Goal: Task Accomplishment & Management: Manage account settings

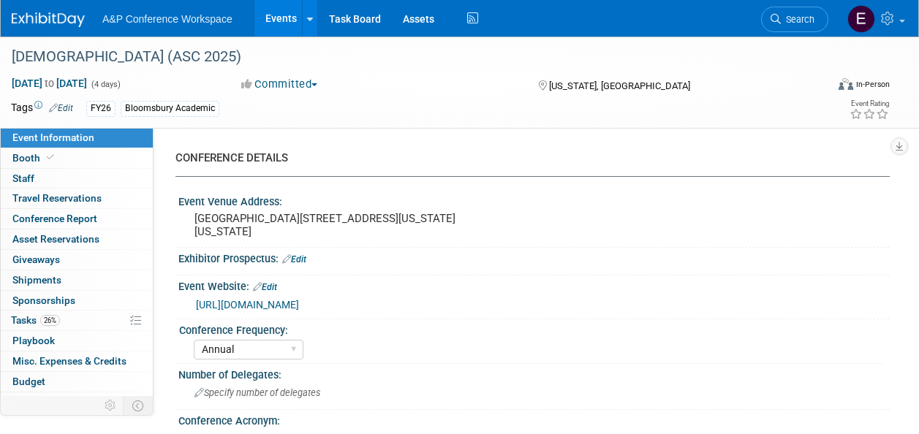
select select "Annual"
select select "Level 2"
select select "In-Person Booth"
select select "Criminology"
select select "Bloomsbury Academic"
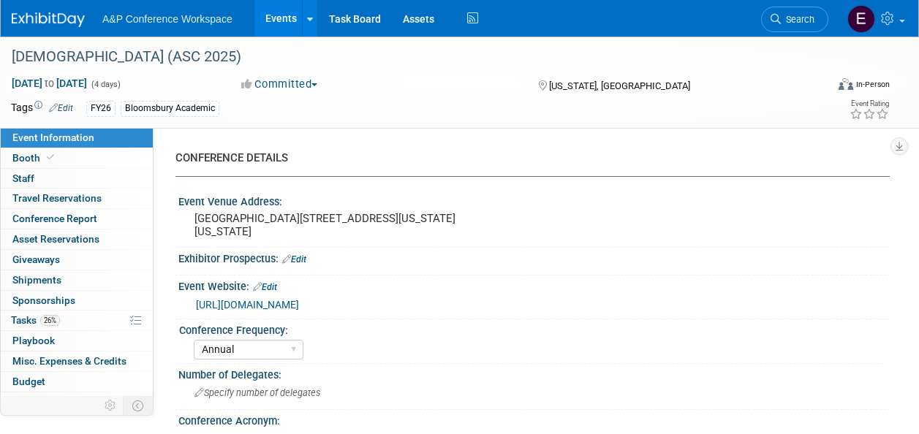
select select "[PERSON_NAME]"
select select "Networking/Commissioning"
select select "Annual"
select select "Level 2"
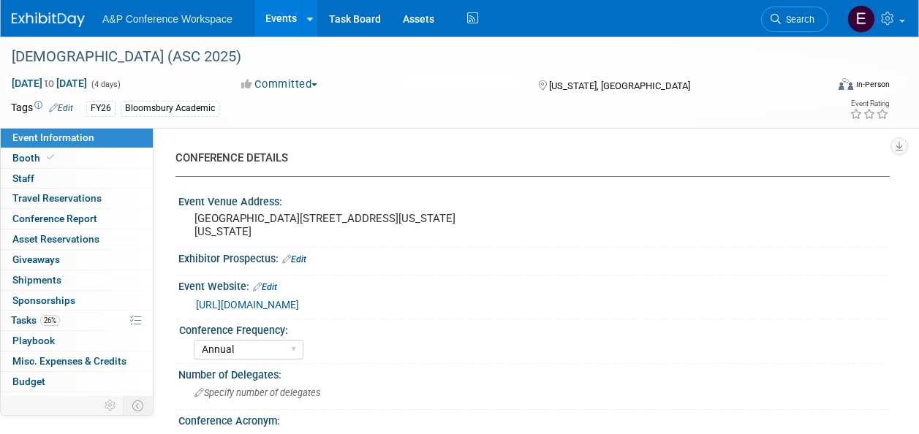
select select "In-Person Booth"
select select "Criminology"
select select "Bloomsbury Academic"
select select "[PERSON_NAME]"
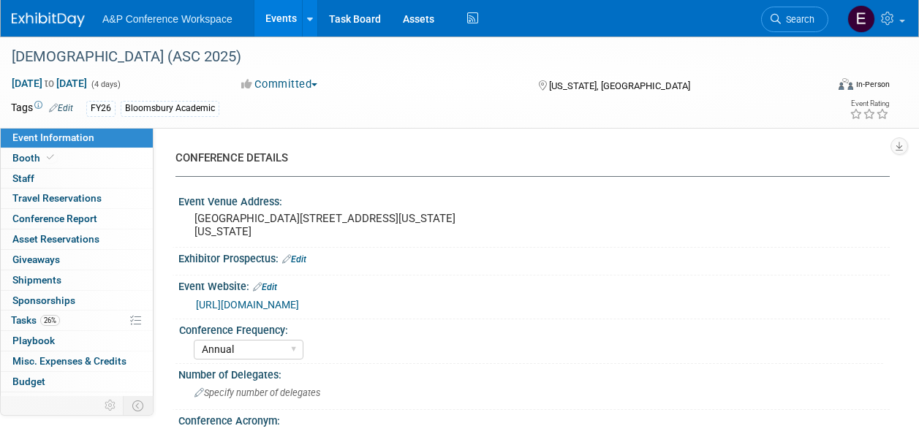
select select "Networking/Commissioning"
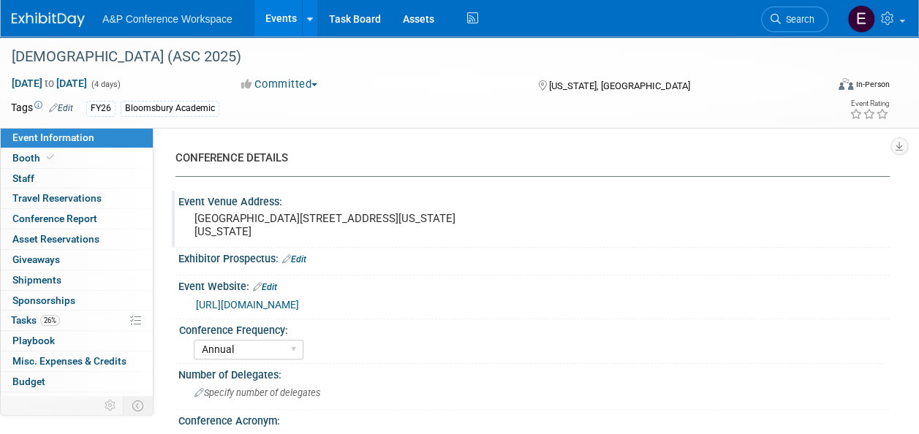
click at [470, 229] on div "[GEOGRAPHIC_DATA][STREET_ADDRESS][US_STATE][US_STATE]" at bounding box center [326, 225] width 296 height 35
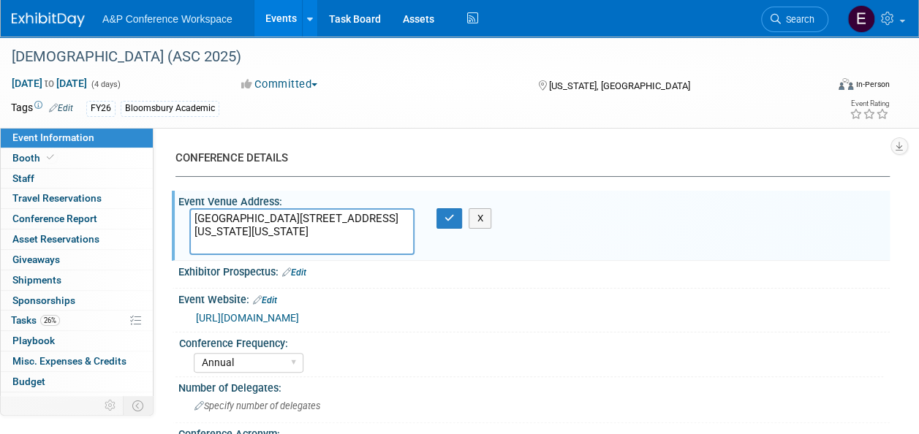
click at [502, 123] on div "[DEMOGRAPHIC_DATA] (ASC 2025) [DATE] to [DATE] (4 days) [DATE] to [DATE] Commit…" at bounding box center [459, 82] width 919 height 91
click at [299, 317] on link "[URL][DOMAIN_NAME]" at bounding box center [247, 318] width 103 height 12
click at [84, 311] on link "26% Tasks 26%" at bounding box center [77, 321] width 152 height 20
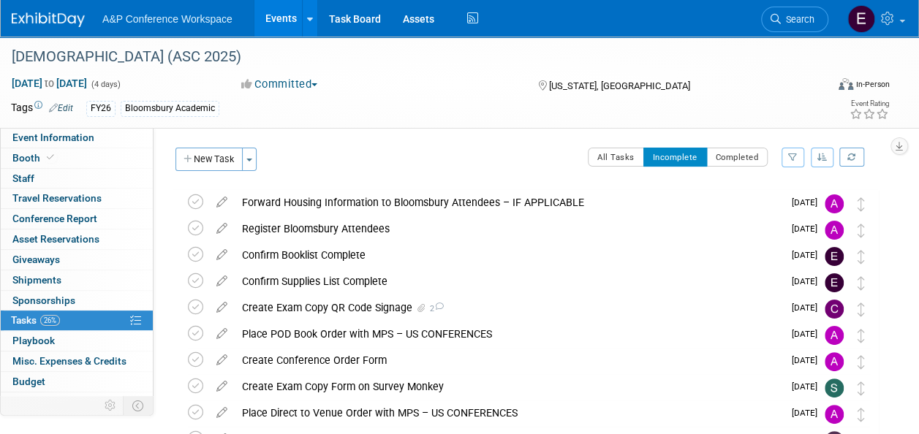
click at [793, 154] on icon "button" at bounding box center [793, 157] width 10 height 9
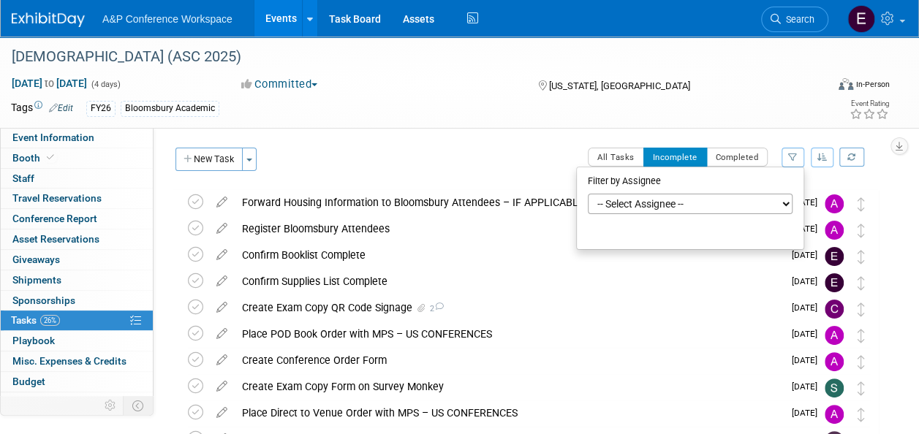
click at [756, 206] on select "-- Select Assignee -- All unassigned tasks Assigned to me [PERSON_NAME] [PERSON…" at bounding box center [690, 204] width 205 height 20
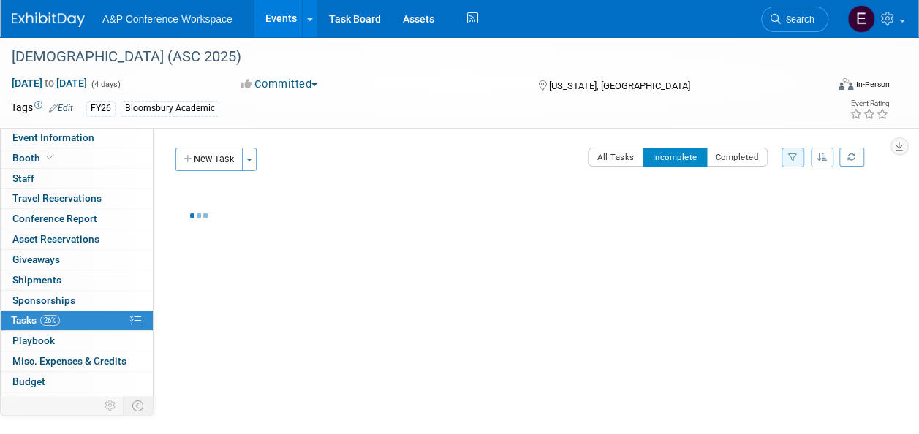
click at [904, 209] on div "Event Information Event Info Booth Booth 0 Staff 0 Staff 0 Travel Reservations …" at bounding box center [459, 243] width 919 height 413
click at [635, 149] on button "All Tasks" at bounding box center [616, 157] width 56 height 19
click at [789, 159] on icon "button" at bounding box center [793, 157] width 10 height 9
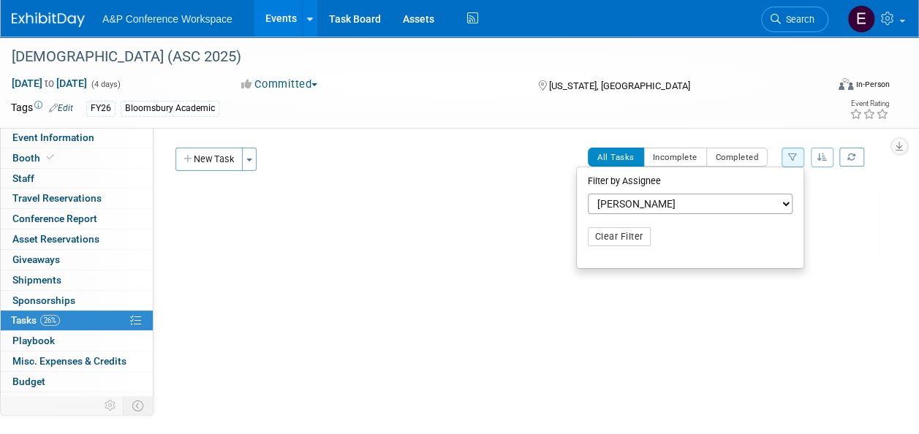
click at [782, 205] on select "-- Select Assignee -- All unassigned tasks Assigned to me [PERSON_NAME] [PERSON…" at bounding box center [690, 204] width 205 height 20
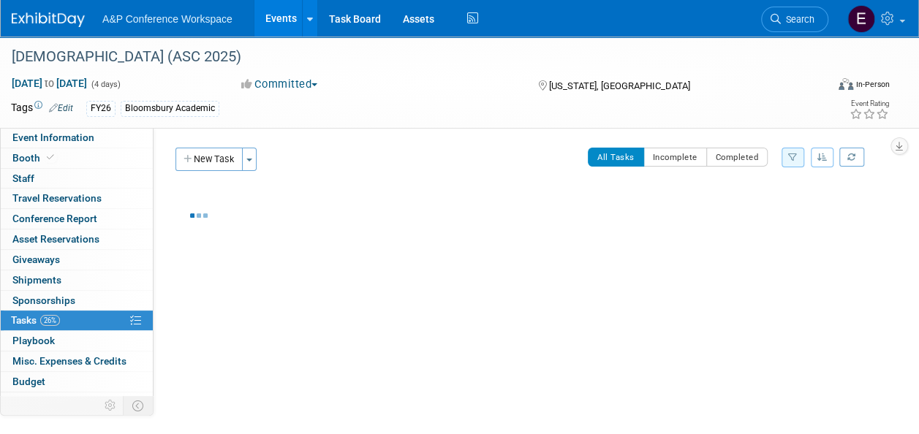
click at [880, 208] on div "CONFERENCE DETAILS Event Venue Address: [GEOGRAPHIC_DATA] [STREET_ADDRESS][US_S…" at bounding box center [522, 289] width 736 height 322
click at [797, 162] on button "button" at bounding box center [793, 158] width 23 height 20
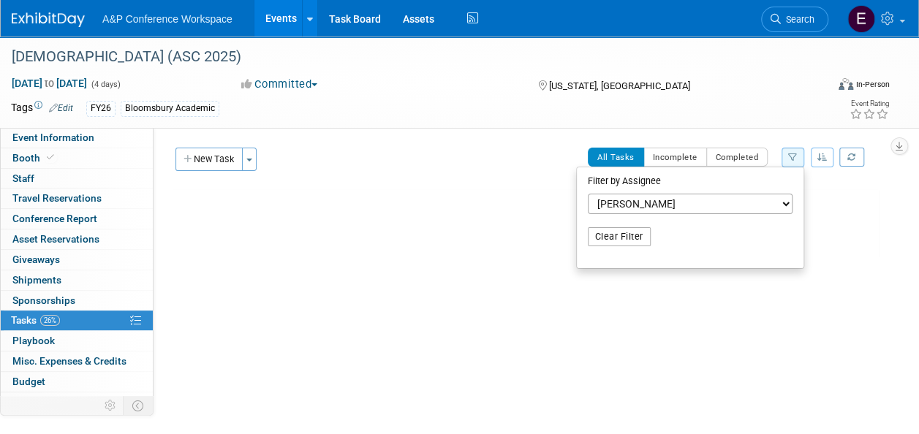
click at [651, 235] on button "Clear Filter" at bounding box center [619, 236] width 63 height 19
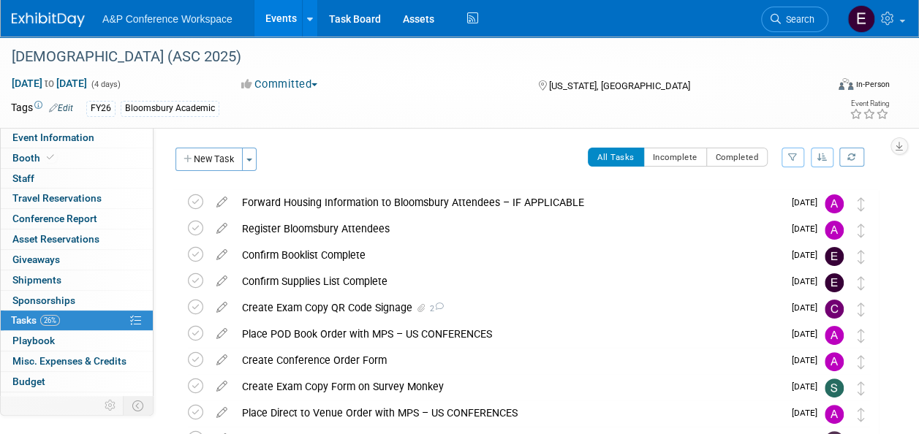
click at [793, 164] on button "button" at bounding box center [793, 158] width 23 height 20
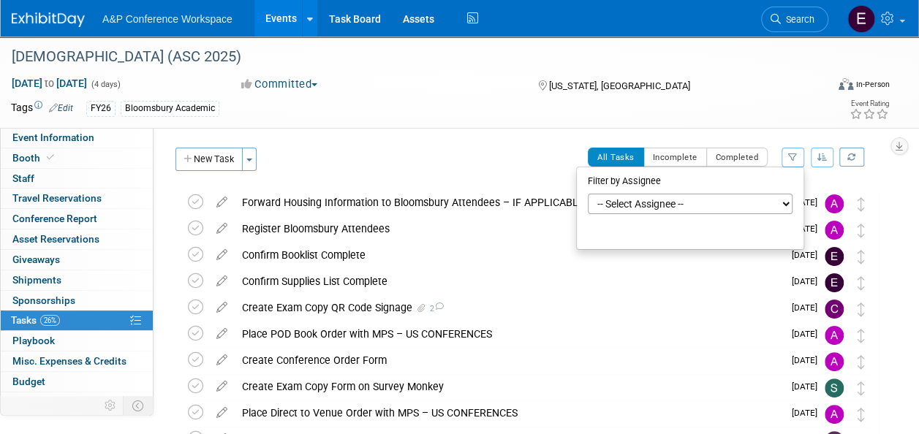
click at [757, 201] on select "-- Select Assignee -- All unassigned tasks Assigned to me [PERSON_NAME] [PERSON…" at bounding box center [690, 204] width 205 height 20
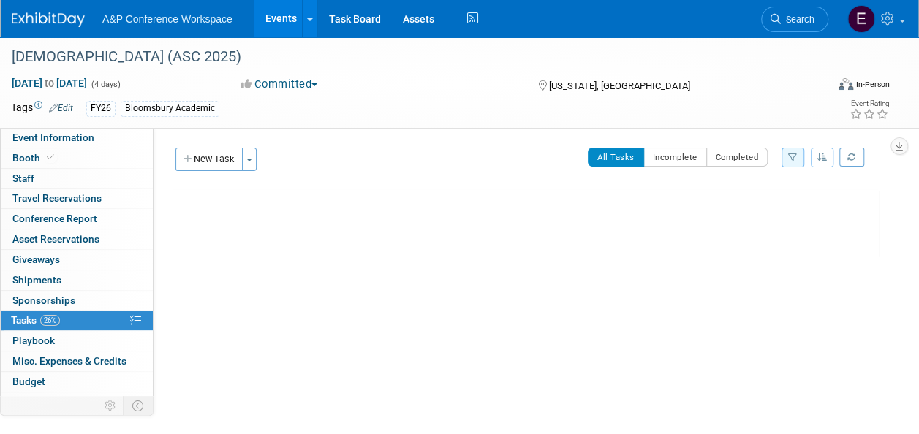
click at [799, 155] on button "button" at bounding box center [793, 158] width 23 height 20
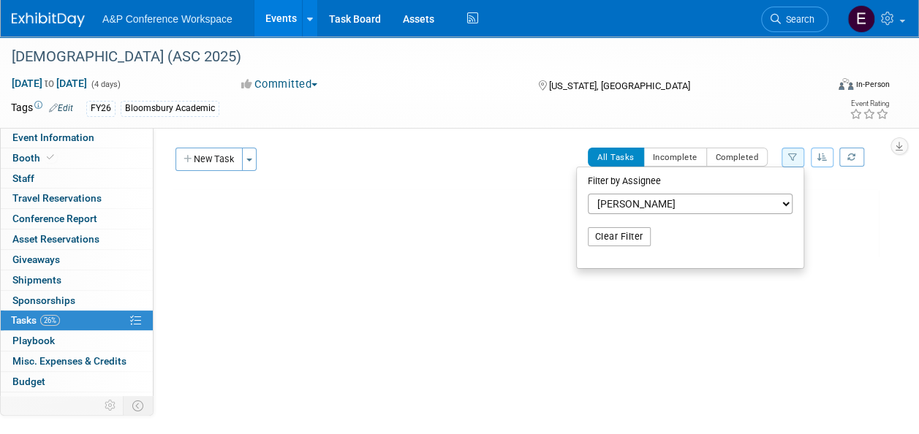
click at [651, 230] on button "Clear Filter" at bounding box center [619, 236] width 63 height 19
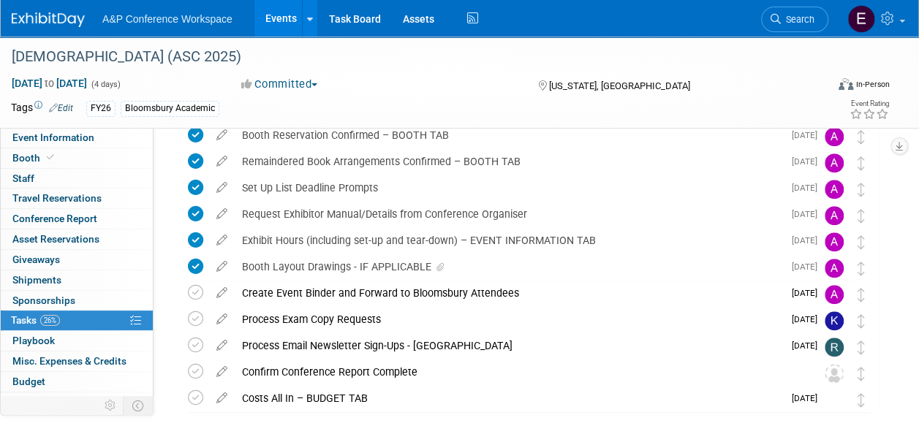
scroll to position [660, 0]
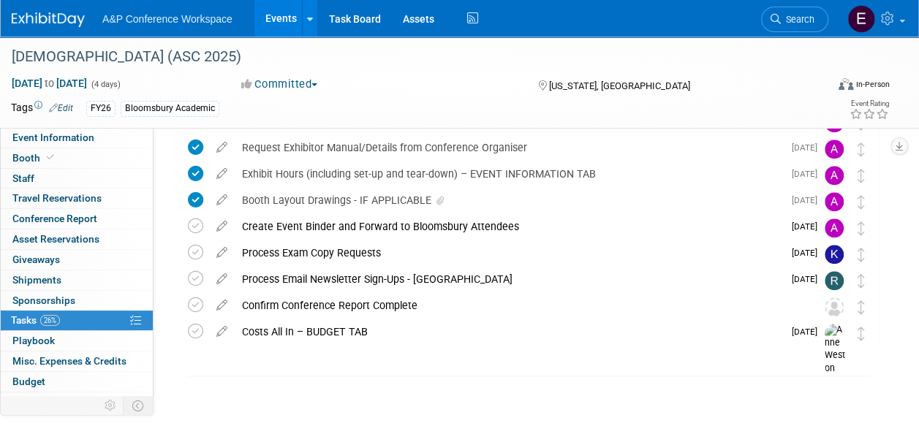
click at [560, 367] on div at bounding box center [525, 360] width 707 height 29
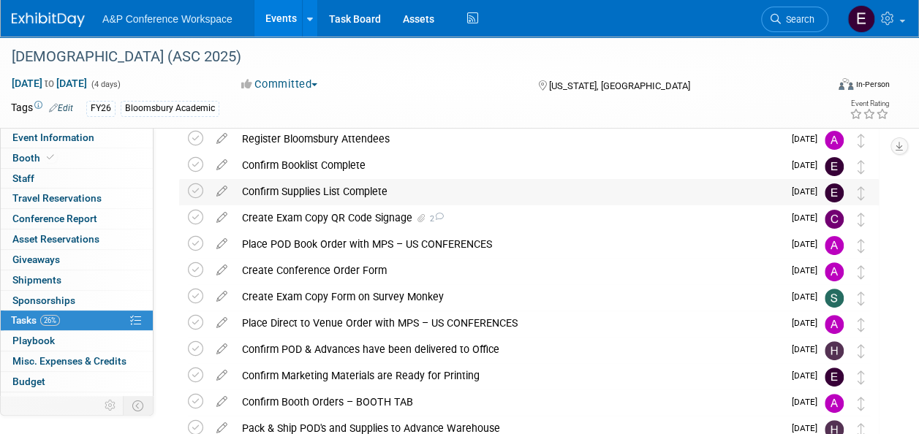
click at [536, 194] on div "Confirm Supplies List Complete" at bounding box center [509, 191] width 548 height 25
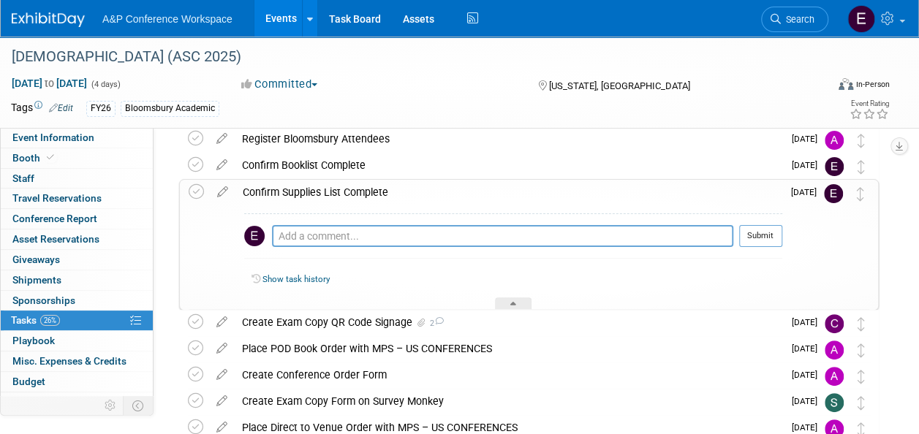
click at [536, 194] on div "Confirm Supplies List Complete" at bounding box center [508, 192] width 547 height 25
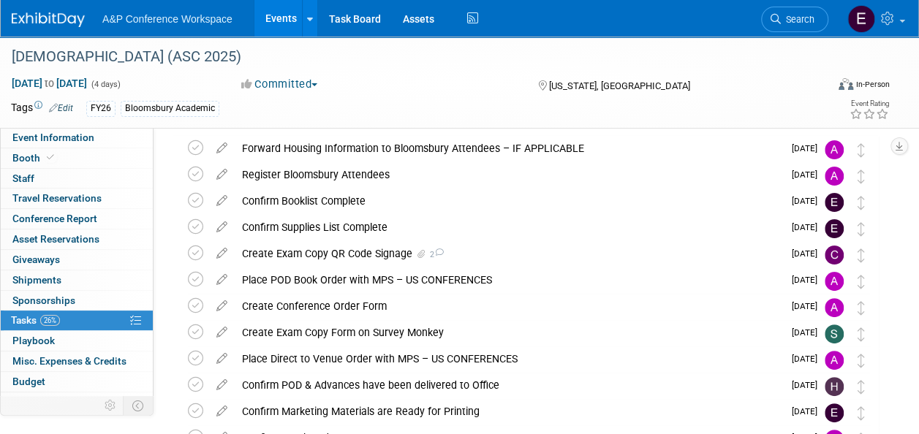
scroll to position [0, 0]
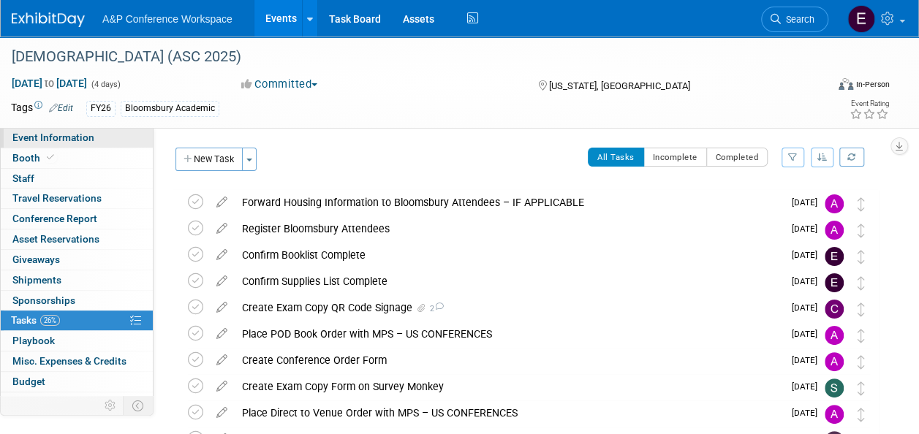
click at [70, 137] on span "Event Information" at bounding box center [53, 138] width 82 height 12
select select "Annual"
select select "Level 2"
select select "In-Person Booth"
select select "Criminology"
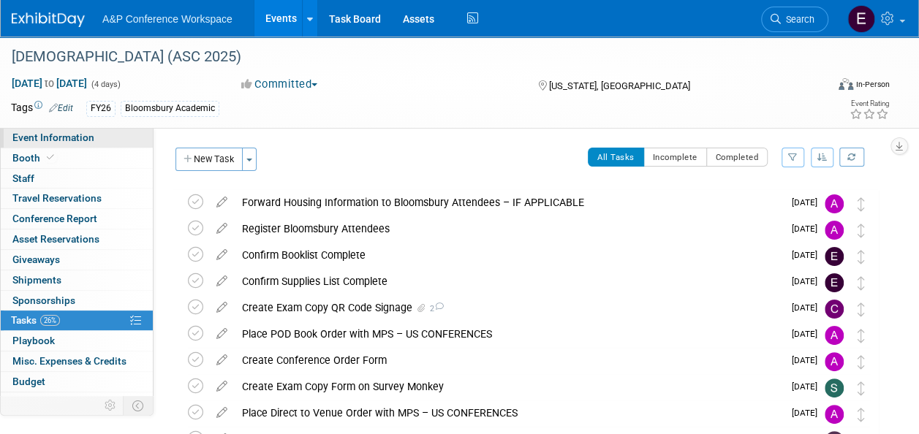
select select "Bloomsbury Academic"
select select "[PERSON_NAME]"
select select "Networking/Commissioning"
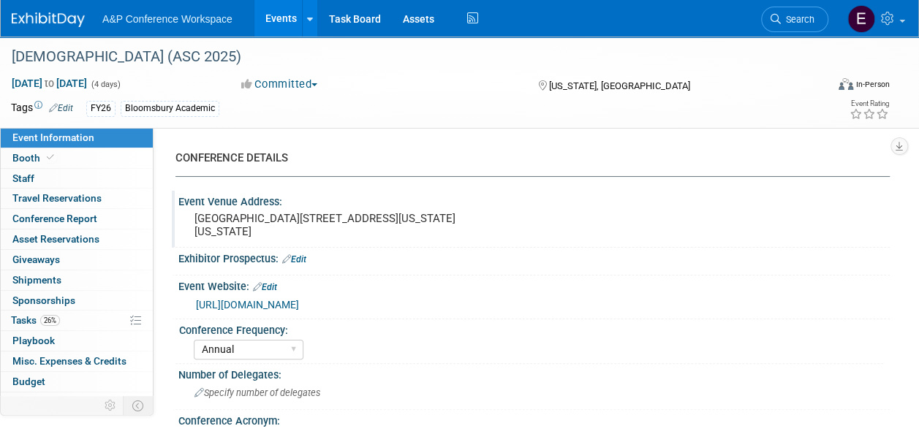
click at [576, 212] on div "Event Venue Address: [GEOGRAPHIC_DATA] [STREET_ADDRESS][US_STATE][US_STATE]" at bounding box center [531, 219] width 718 height 56
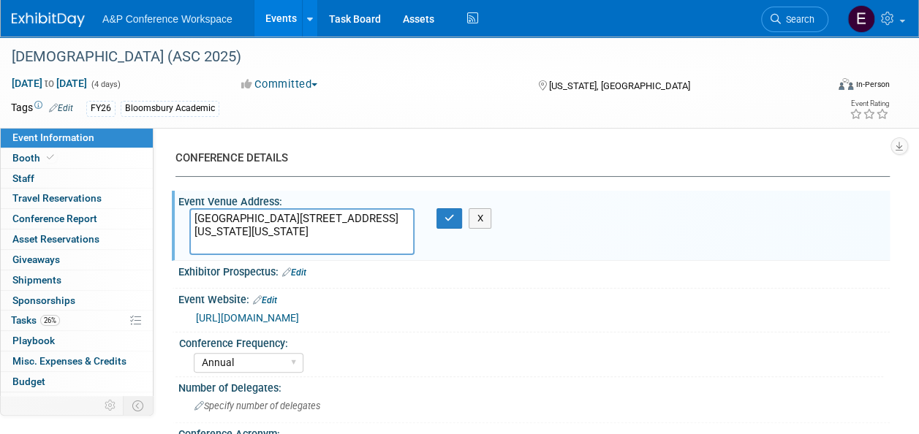
drag, startPoint x: 744, startPoint y: 145, endPoint x: 929, endPoint y: 144, distance: 185.7
click at [918, 144] on html "A&P Conference Workspace Events Add Event Bulk Upload Events Shareable Event Bo…" at bounding box center [459, 217] width 919 height 434
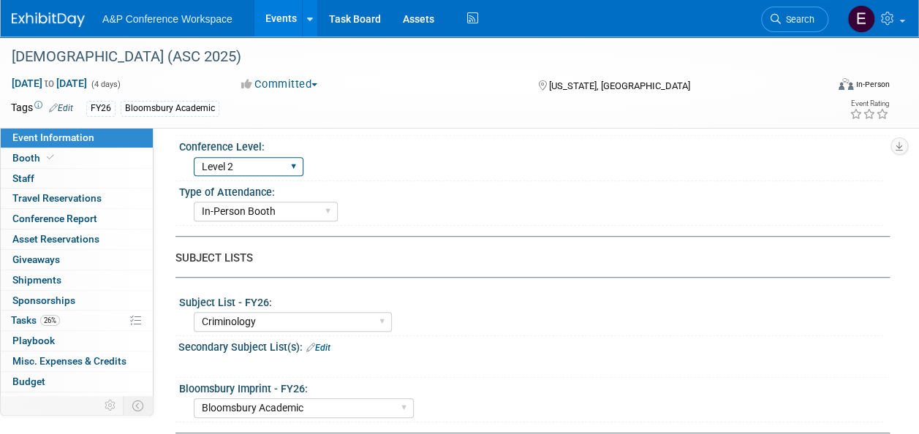
click at [285, 165] on select "Level 1 Level 2 Level 3 Level 4" at bounding box center [249, 167] width 110 height 20
click at [458, 220] on div "Type of Attendance: In-Person Booth Virtual Booth Sponsorship Insert Only - DO …" at bounding box center [529, 203] width 708 height 45
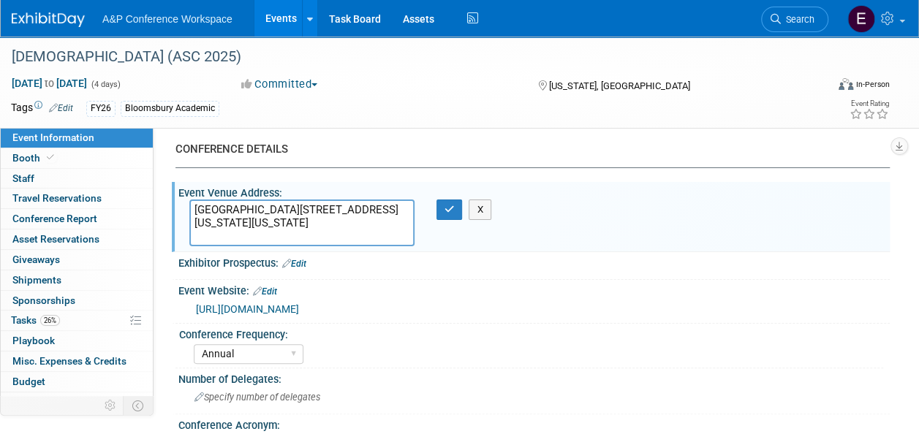
scroll to position [0, 0]
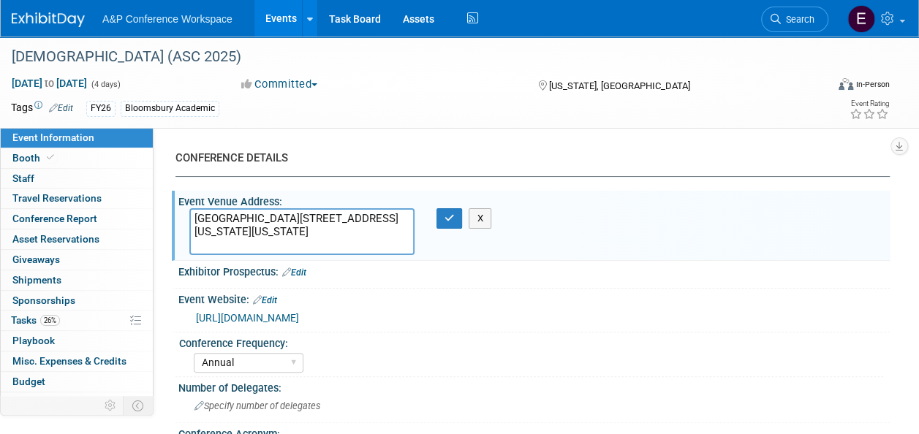
click at [61, 159] on link "Booth" at bounding box center [77, 158] width 152 height 20
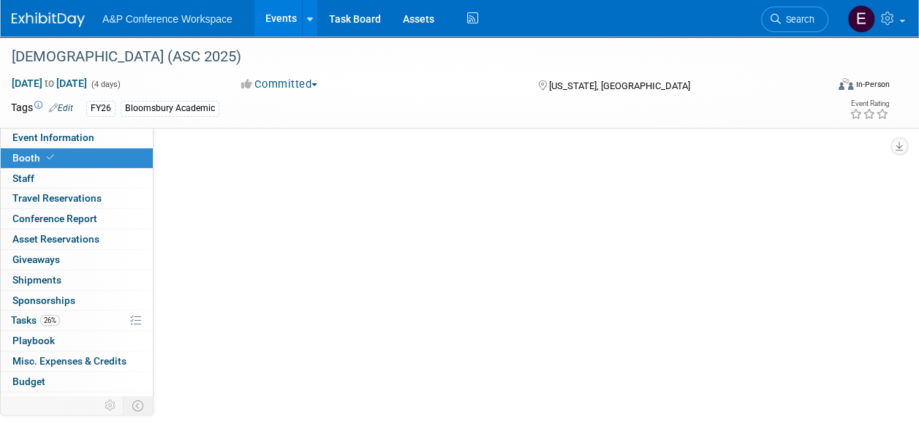
select select "RLKP"
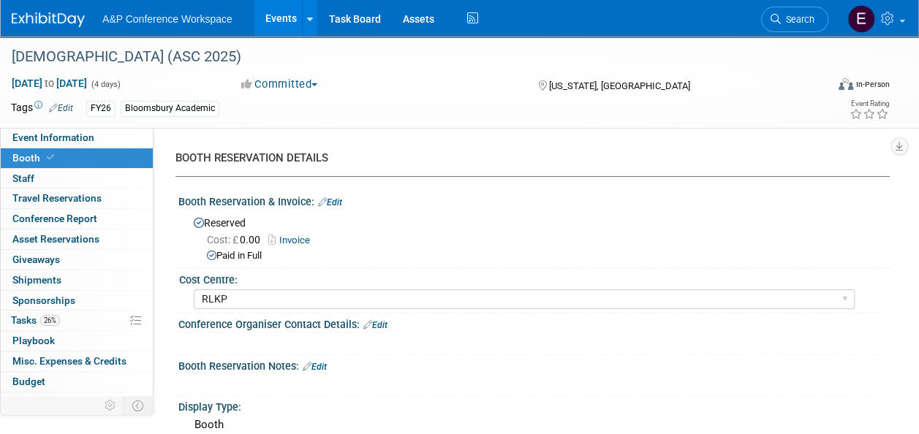
click at [284, 235] on link "Invoice" at bounding box center [292, 240] width 49 height 11
click at [492, 246] on div "Cost: £ 0.00 Invoice" at bounding box center [543, 240] width 672 height 15
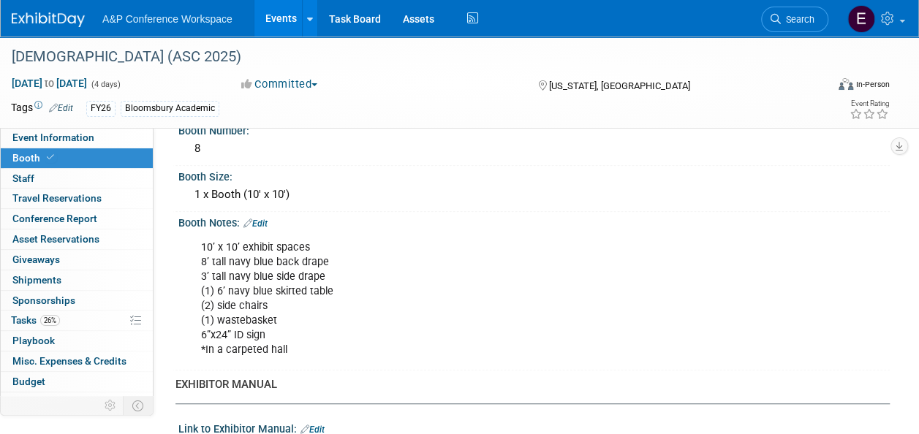
scroll to position [322, 0]
